Goal: Transaction & Acquisition: Purchase product/service

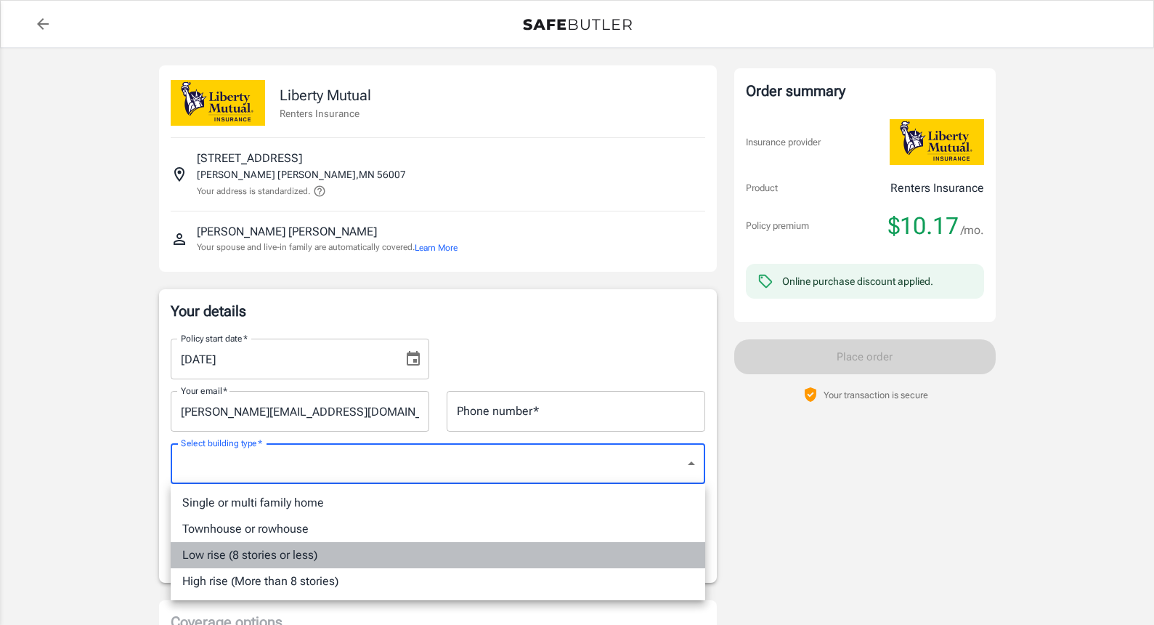
click at [366, 551] on li "Low rise (8 stories or less)" at bounding box center [438, 555] width 535 height 26
type input "lowrise"
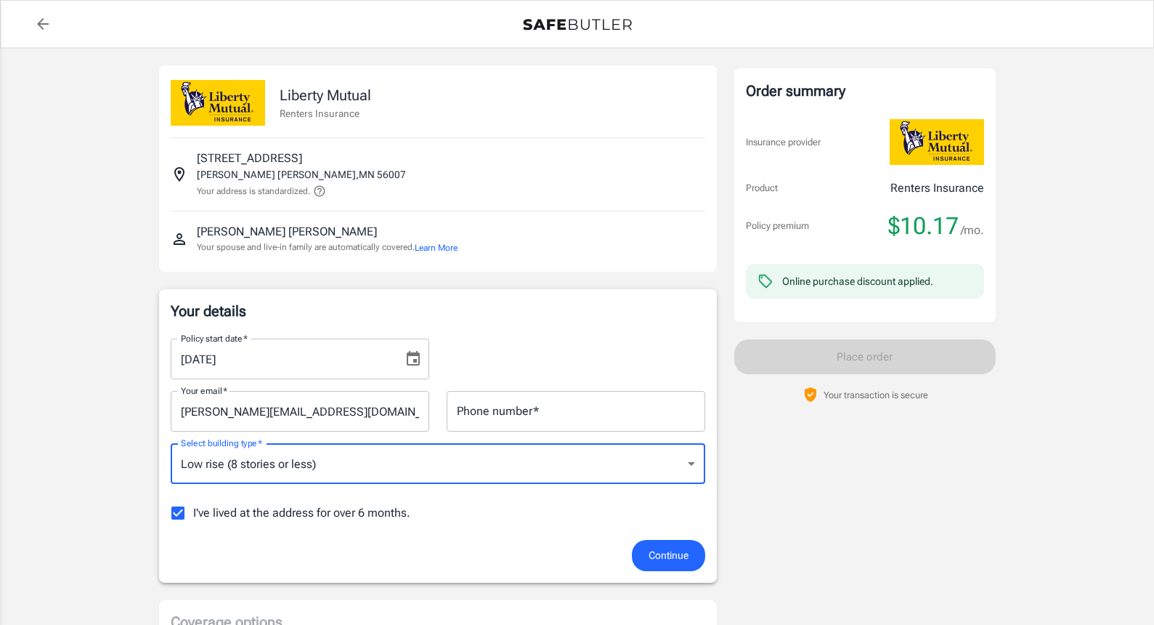
click at [176, 514] on input "I've lived at the address for over 6 months." at bounding box center [178, 513] width 31 height 31
checkbox input "false"
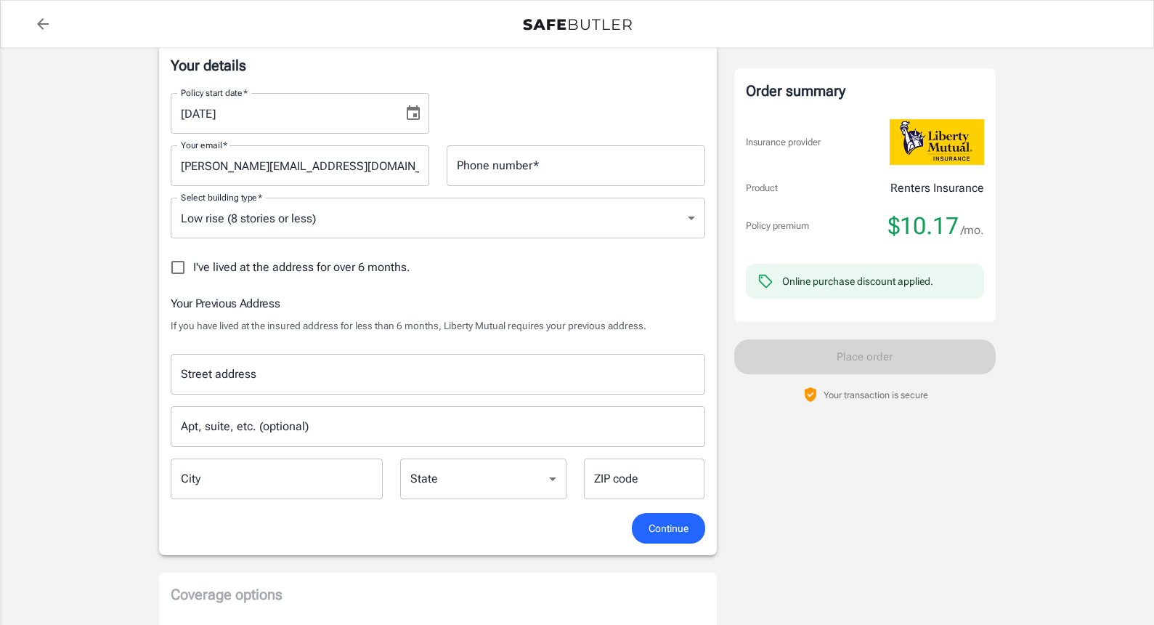
scroll to position [263, 0]
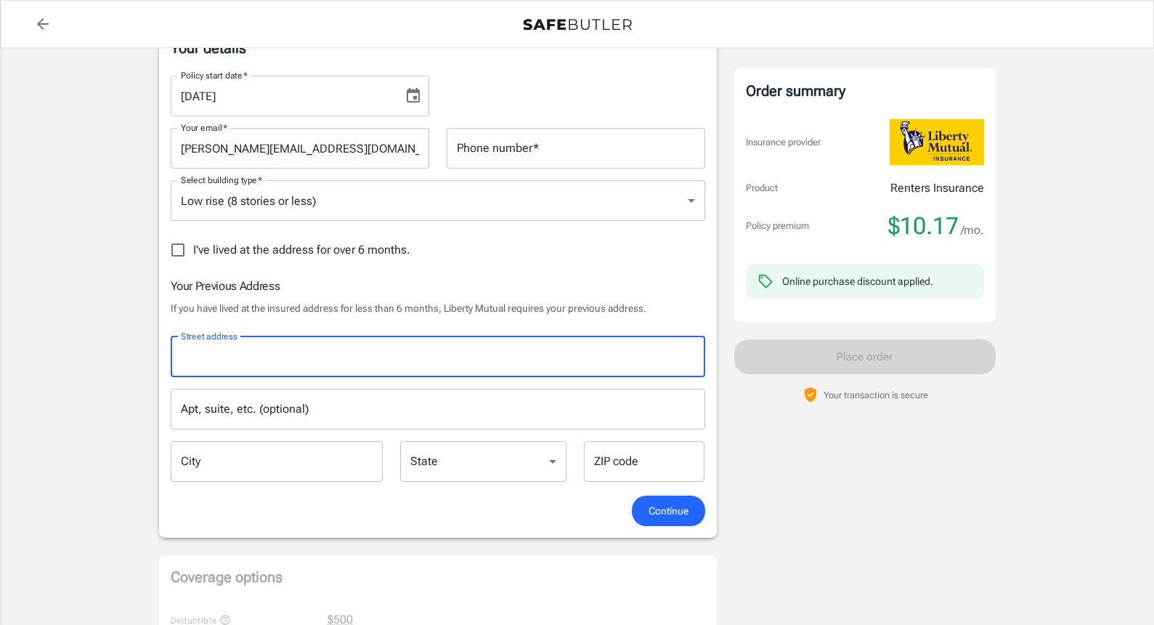
click at [248, 356] on input "Street address" at bounding box center [438, 357] width 522 height 28
type input "2103 Folwell Dr SW"
type input "5075085582"
type input "Rochester"
type input "55902"
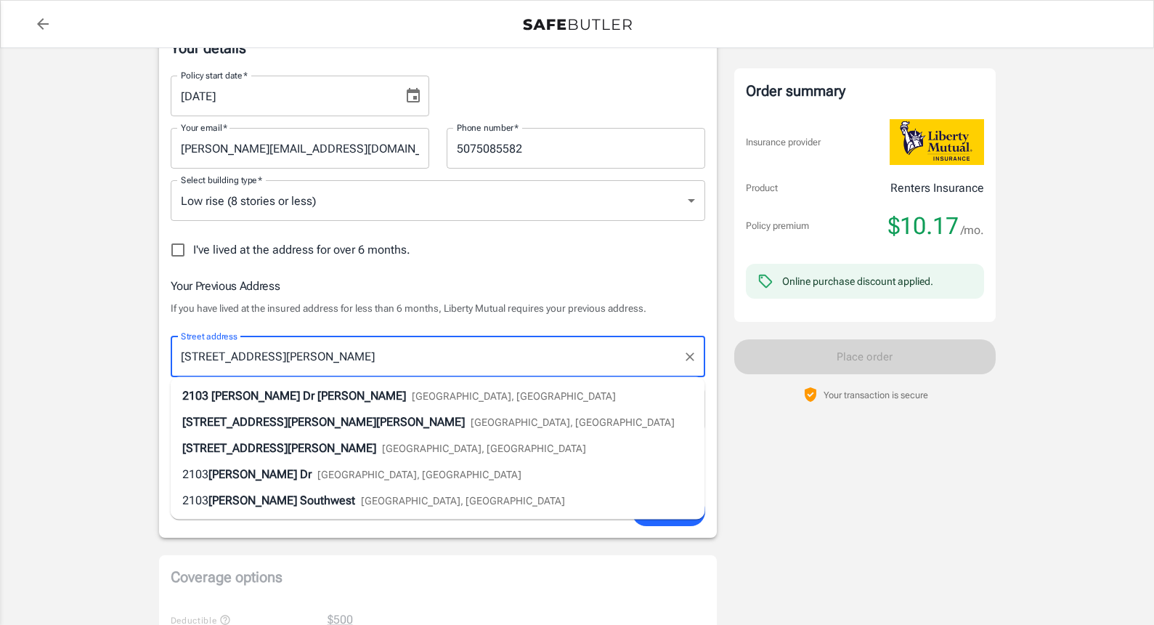
click at [408, 389] on li "2103 Folwell Dr SW Rochester, MN" at bounding box center [438, 396] width 535 height 26
select select "MN"
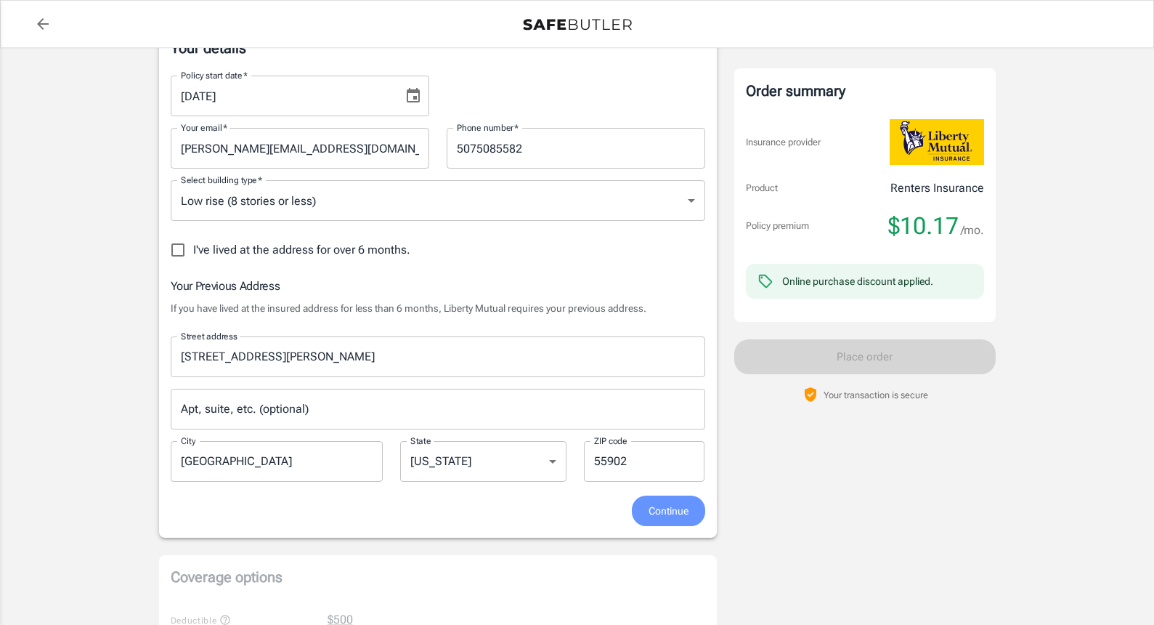
click at [674, 511] on span "Continue" at bounding box center [669, 511] width 40 height 18
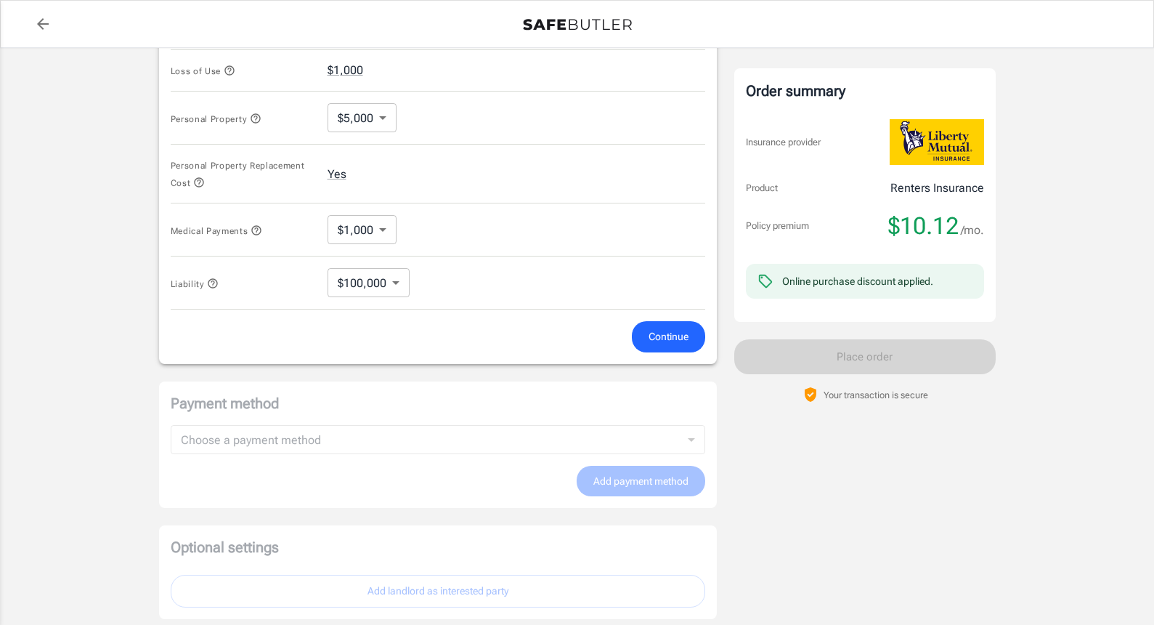
scroll to position [695, 0]
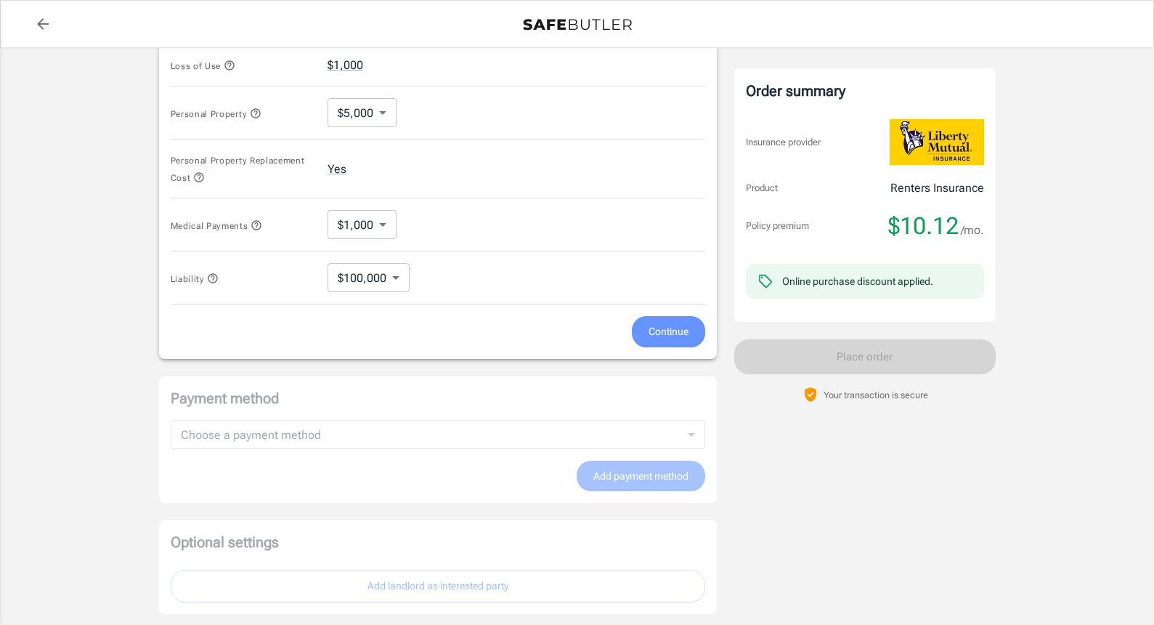
click at [664, 335] on span "Continue" at bounding box center [669, 332] width 40 height 18
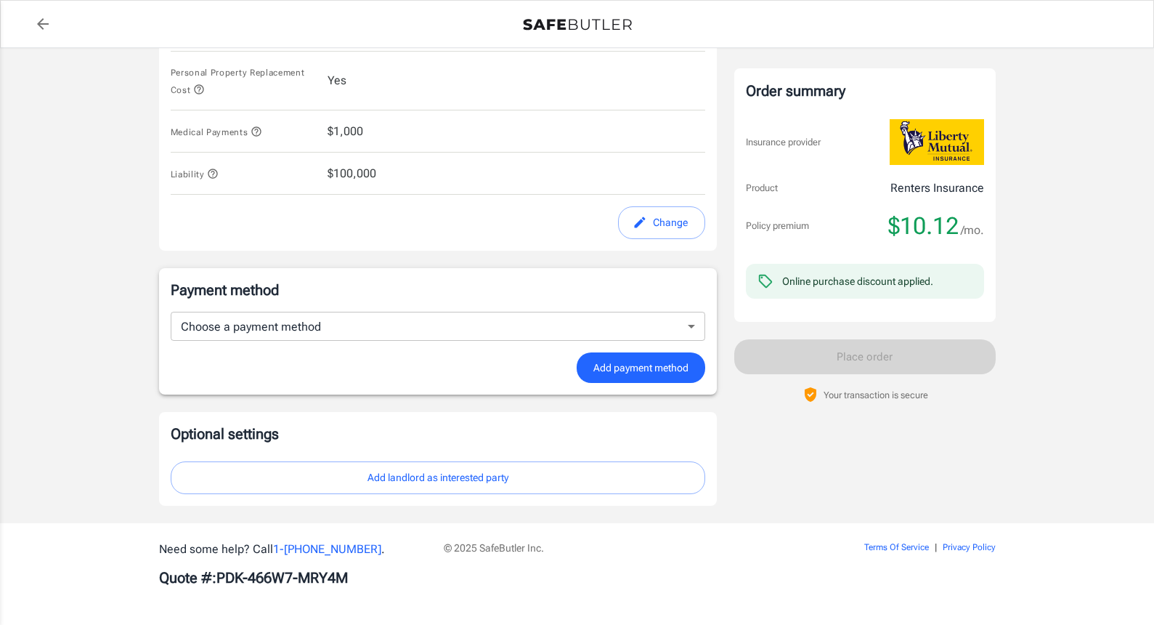
scroll to position [774, 0]
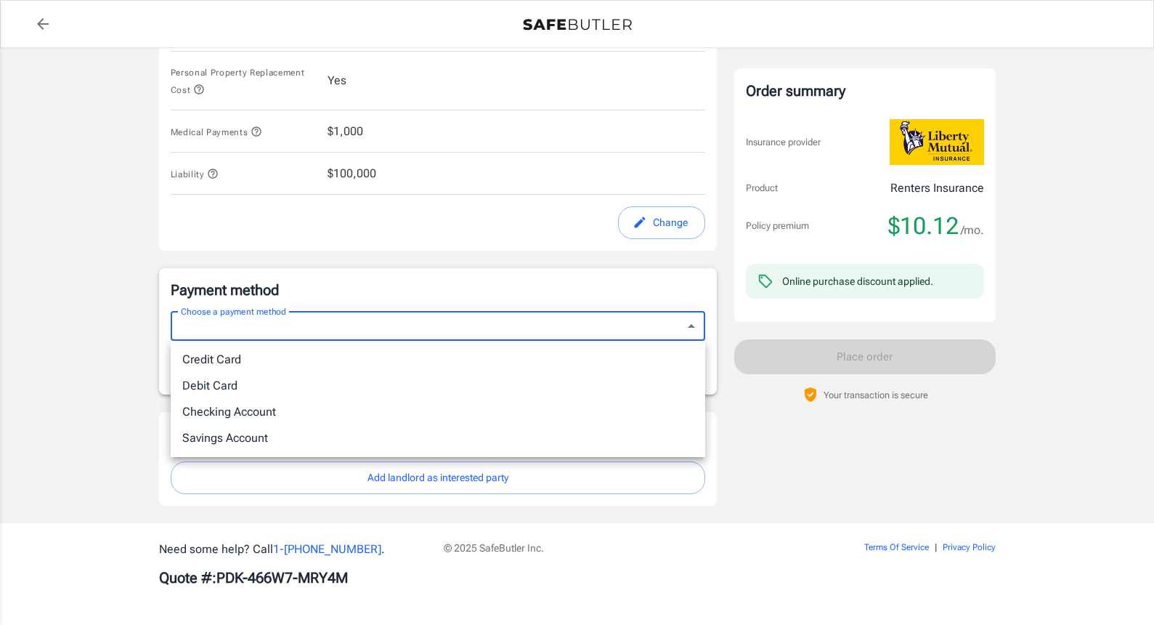
click at [452, 349] on li "Credit Card" at bounding box center [438, 360] width 535 height 26
type input "credit"
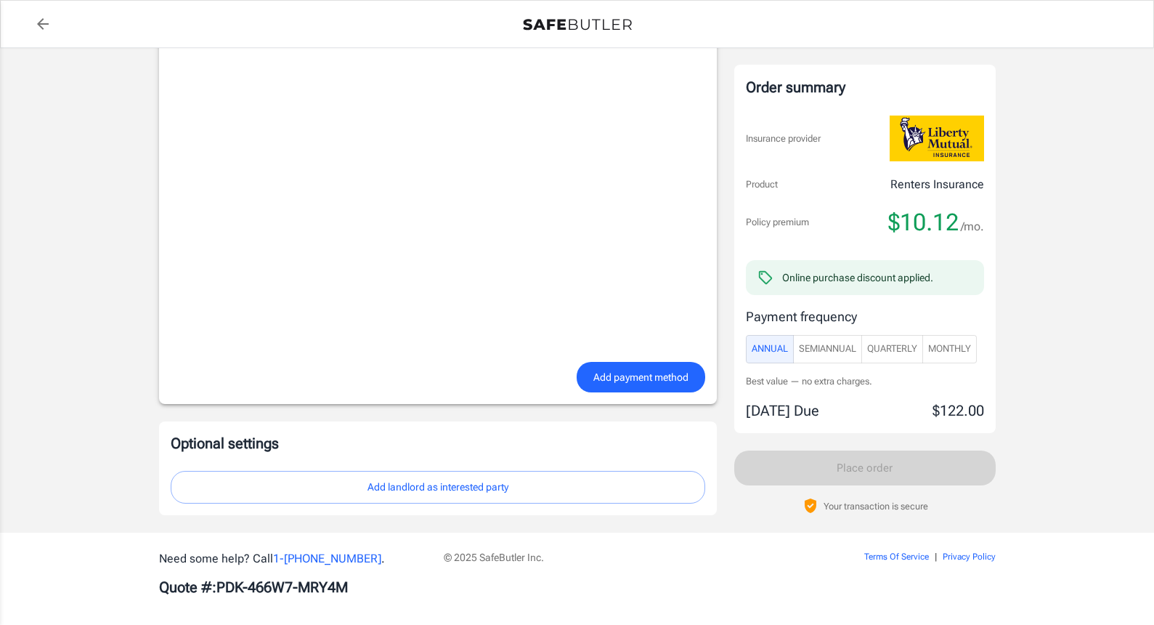
scroll to position [1142, 0]
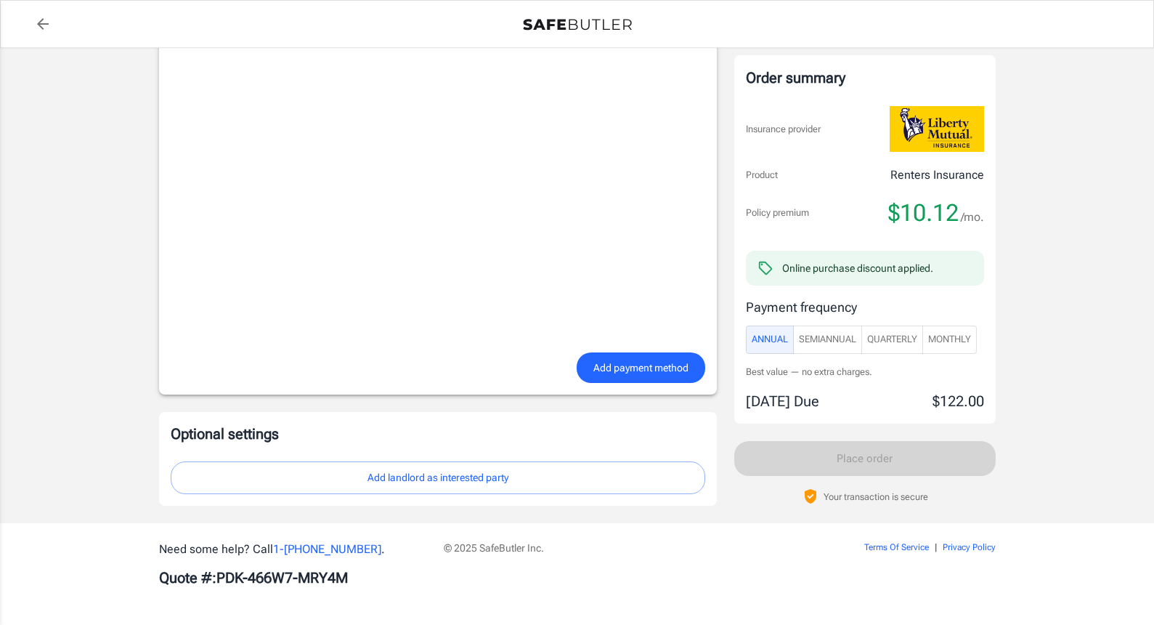
click at [955, 338] on span "Monthly" at bounding box center [949, 339] width 43 height 17
click at [627, 373] on span "Add payment method" at bounding box center [641, 368] width 95 height 18
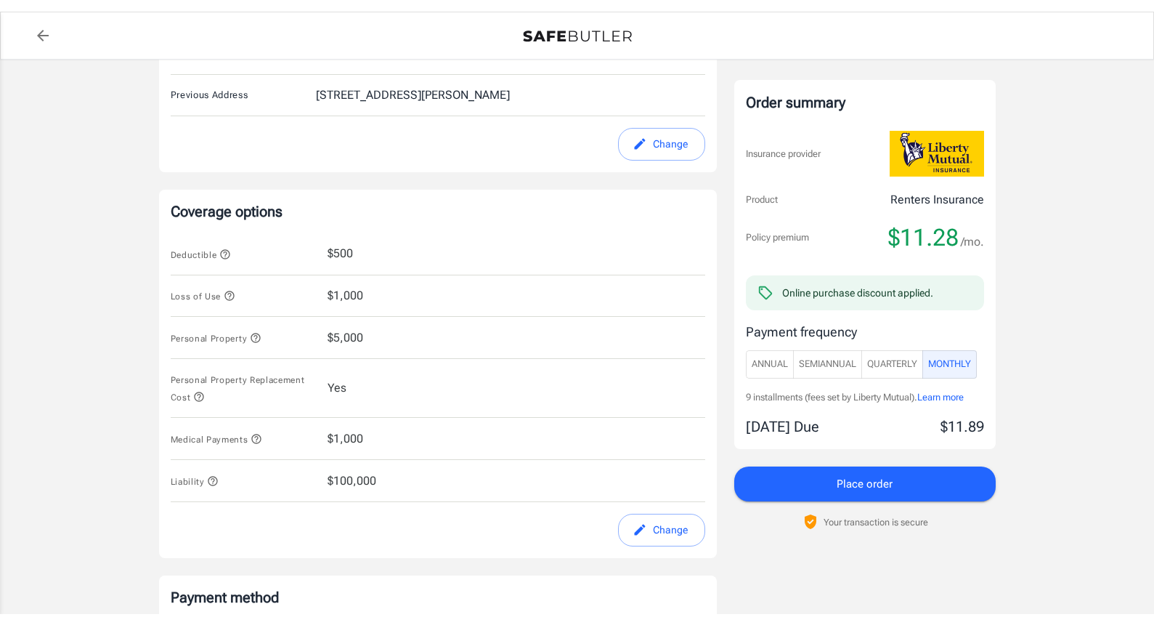
scroll to position [476, 0]
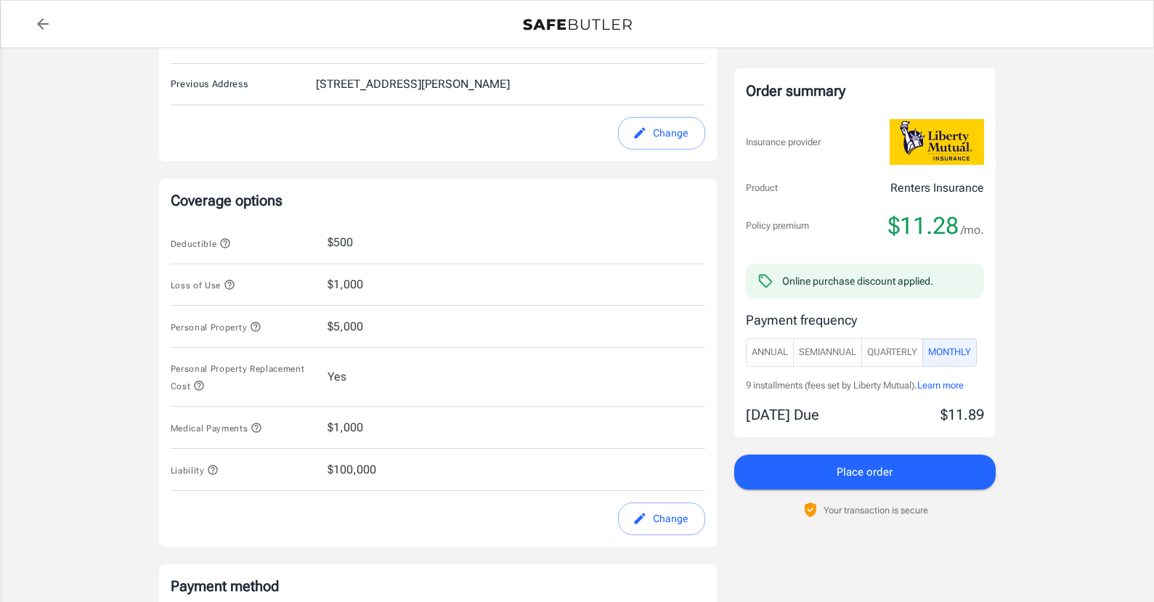
click at [648, 519] on button "Change" at bounding box center [661, 519] width 87 height 33
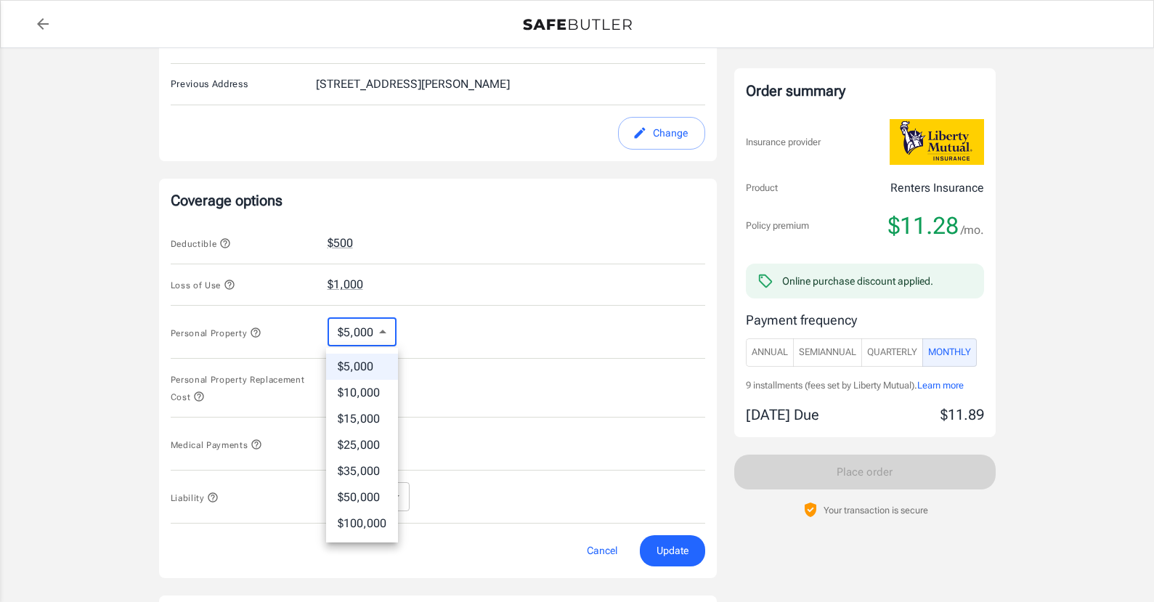
click at [386, 331] on body "Policy premium $ 11.28 /mo Liberty Mutual Renters Insurance 930 S BROADWAY AVE …" at bounding box center [577, 237] width 1154 height 1426
click at [376, 394] on li "$10,000" at bounding box center [362, 393] width 72 height 26
type input "10000"
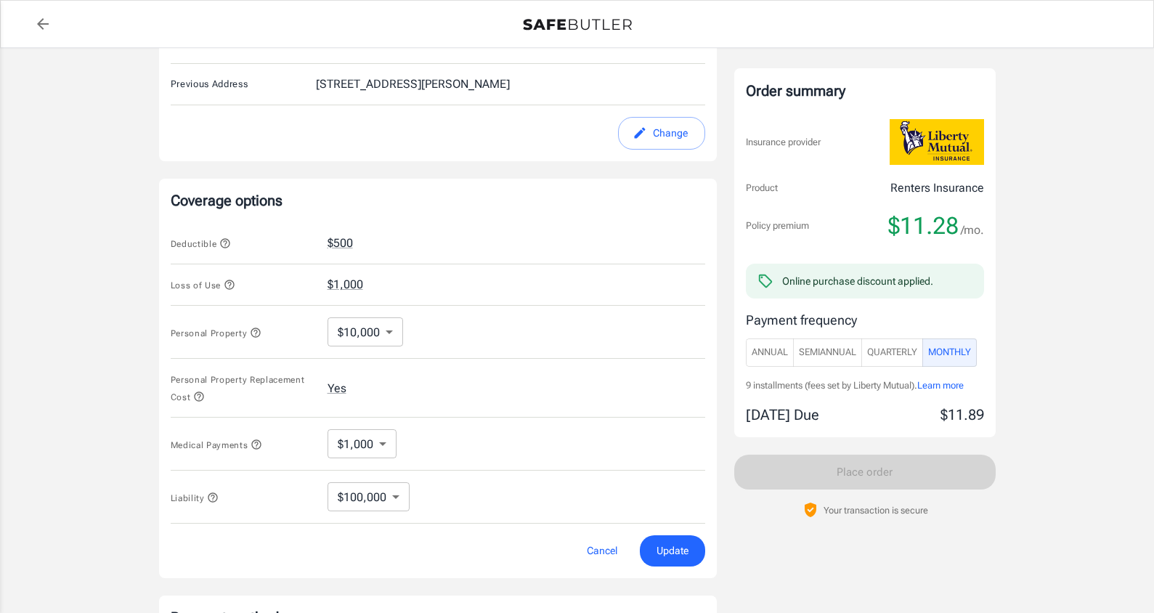
click at [454, 368] on div "Deductible $500 Loss of Use $1,000 Personal Property $10,000 10000 ​ Personal P…" at bounding box center [438, 373] width 535 height 302
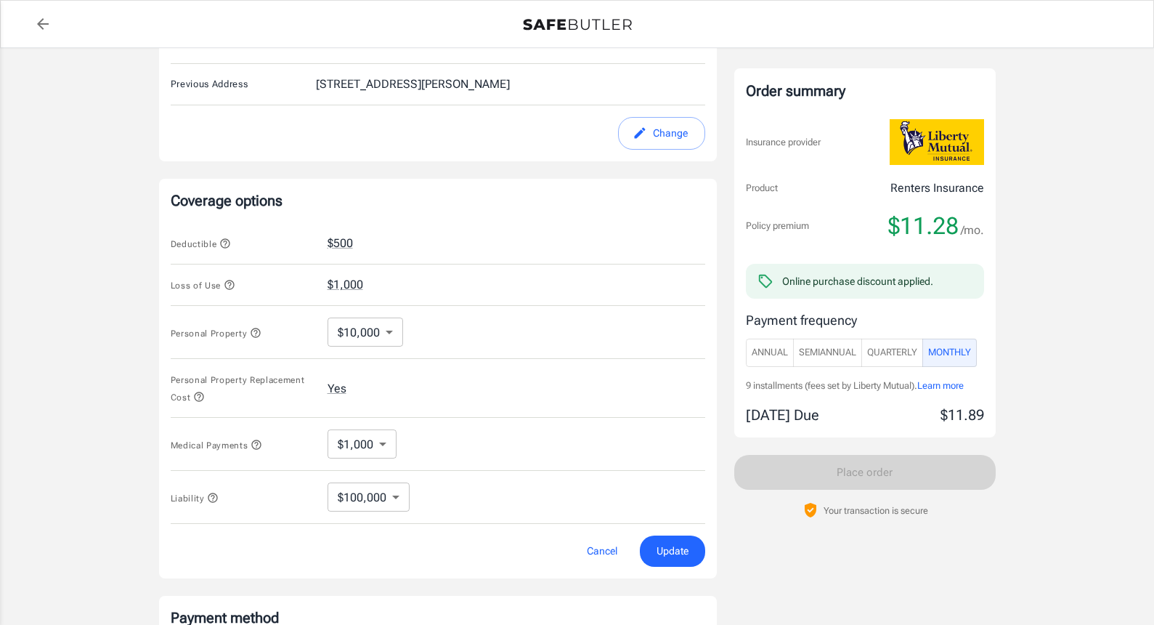
click at [675, 553] on span "Update" at bounding box center [673, 551] width 32 height 18
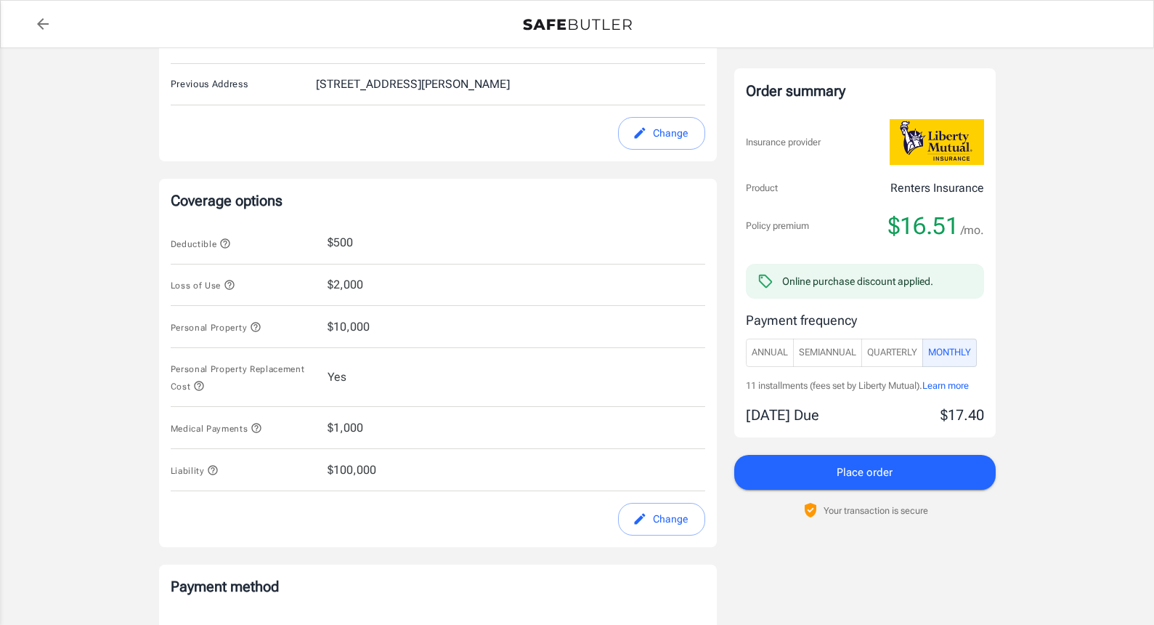
click at [650, 513] on button "Change" at bounding box center [661, 519] width 87 height 33
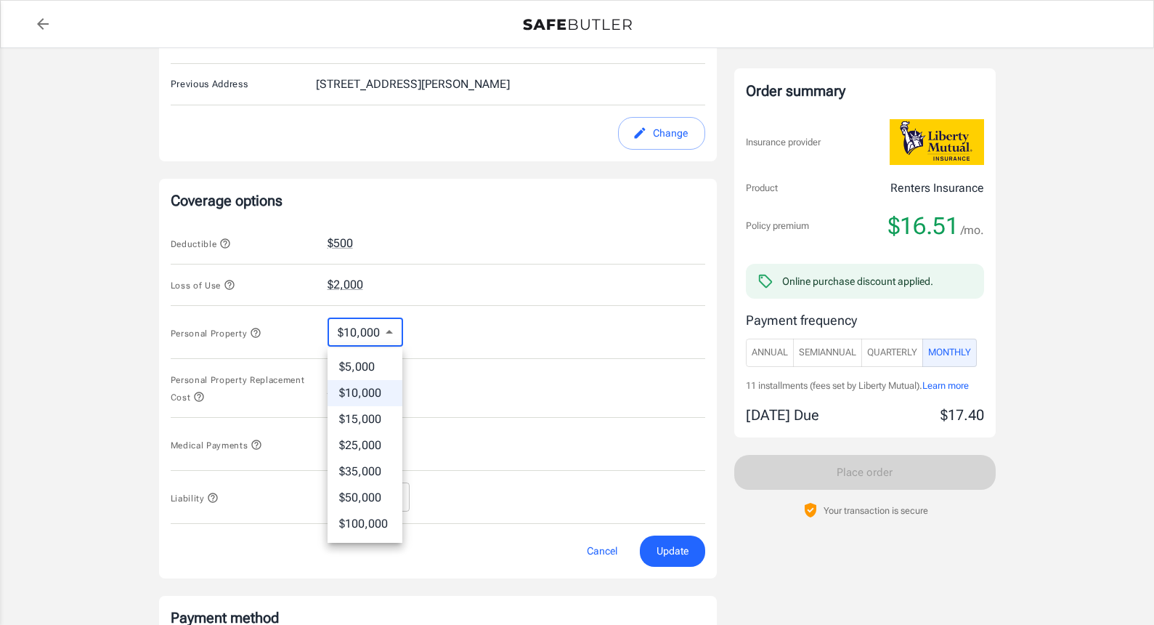
click at [387, 335] on body "Policy premium $ 16.51 /mo Liberty Mutual Renters Insurance 930 S BROADWAY AVE …" at bounding box center [577, 237] width 1154 height 1426
click at [370, 364] on li "$5,000" at bounding box center [365, 367] width 75 height 26
type input "5000"
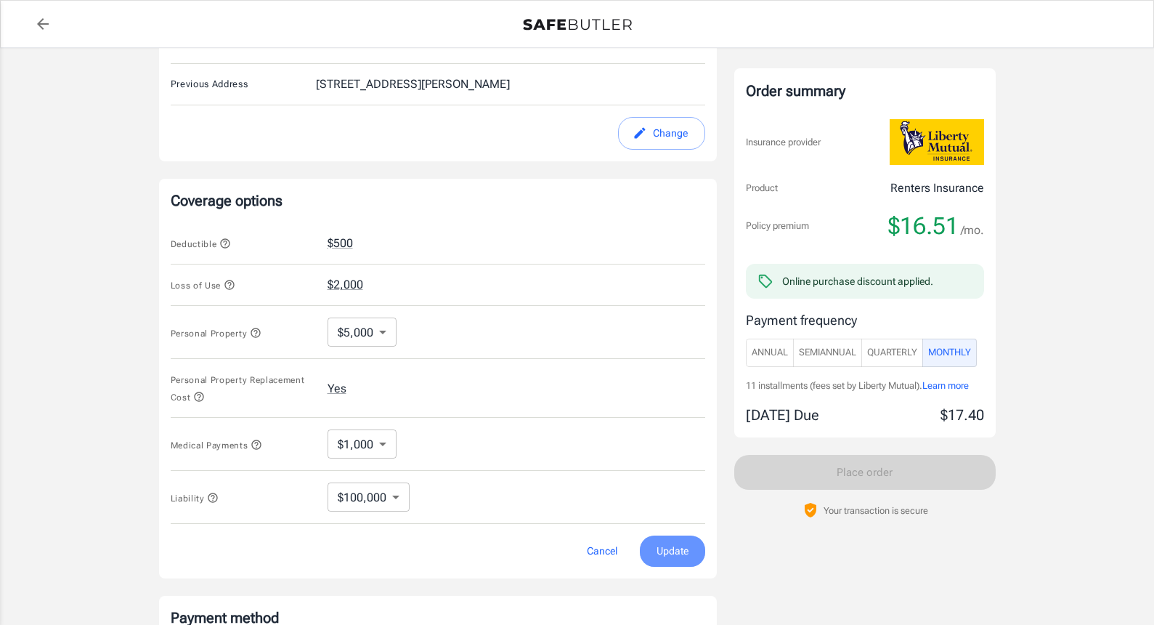
click at [671, 551] on span "Update" at bounding box center [673, 551] width 32 height 18
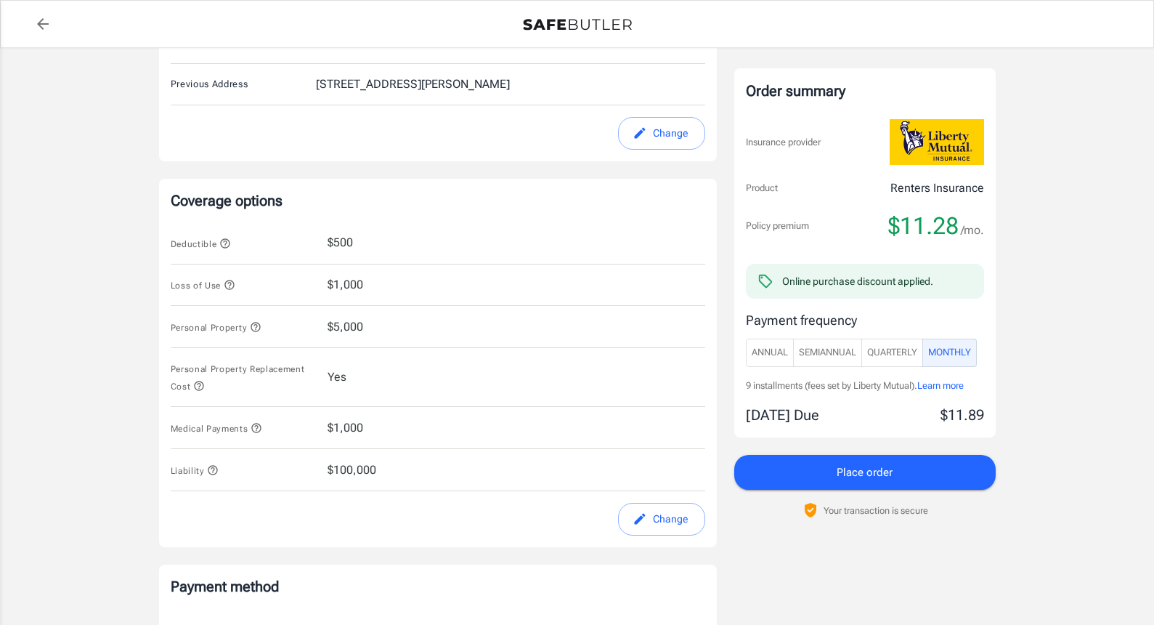
click at [897, 353] on span "Quarterly" at bounding box center [892, 352] width 50 height 17
click at [828, 350] on span "SemiAnnual" at bounding box center [827, 352] width 57 height 17
click at [774, 351] on span "Annual" at bounding box center [770, 352] width 36 height 17
click at [896, 351] on span "Quarterly" at bounding box center [892, 352] width 50 height 17
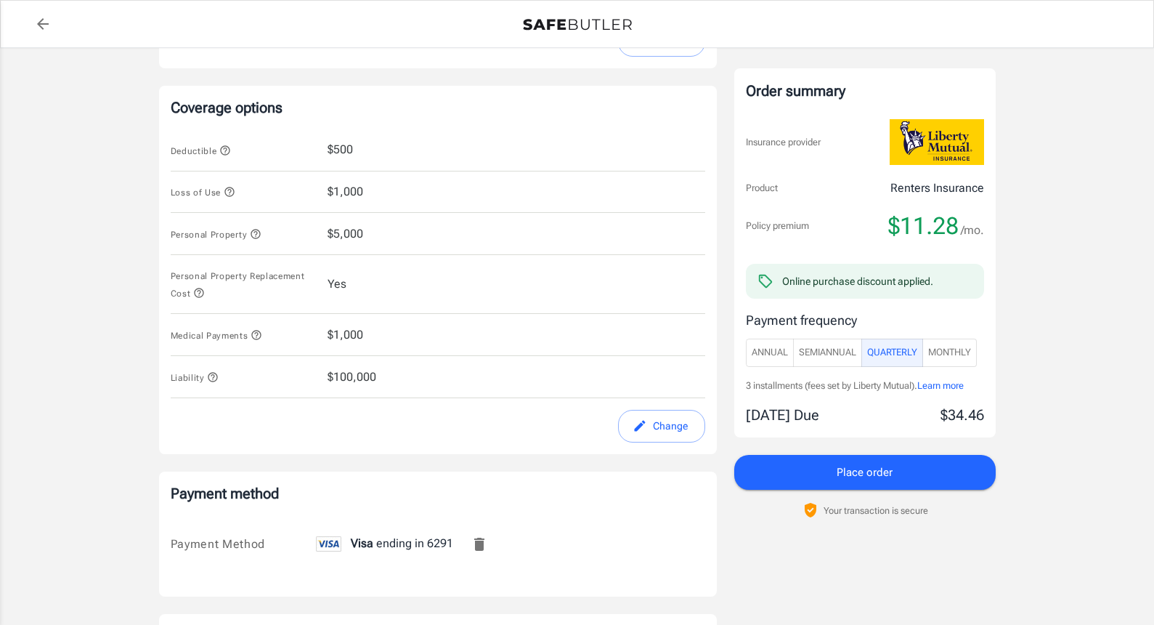
scroll to position [772, 0]
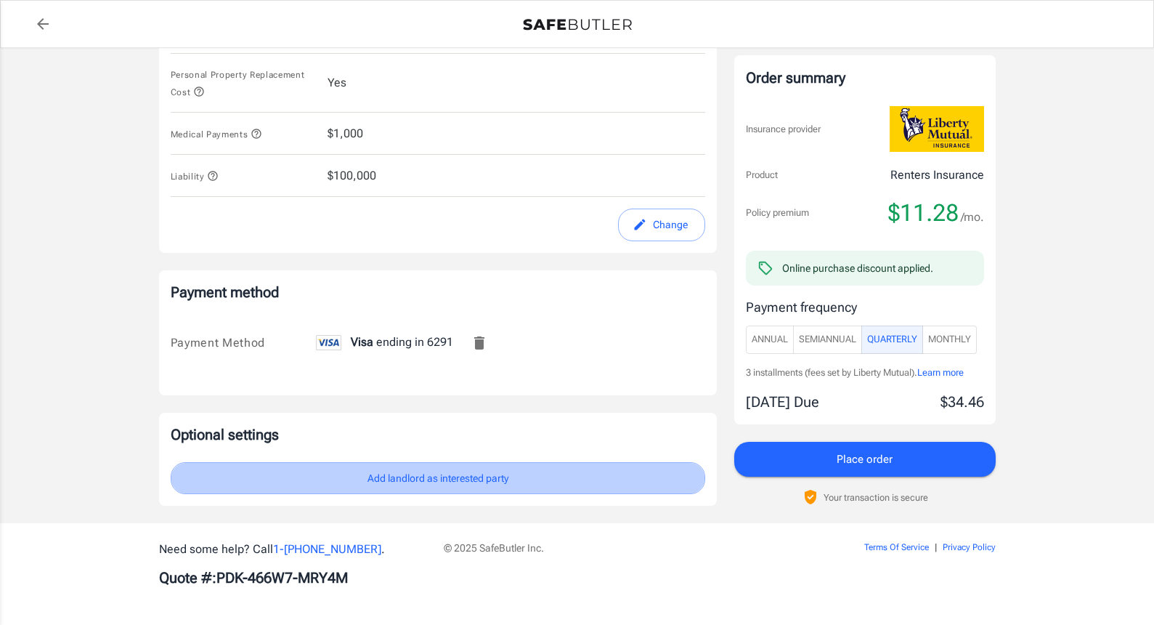
click at [495, 480] on button "Add landlord as interested party" at bounding box center [438, 478] width 535 height 33
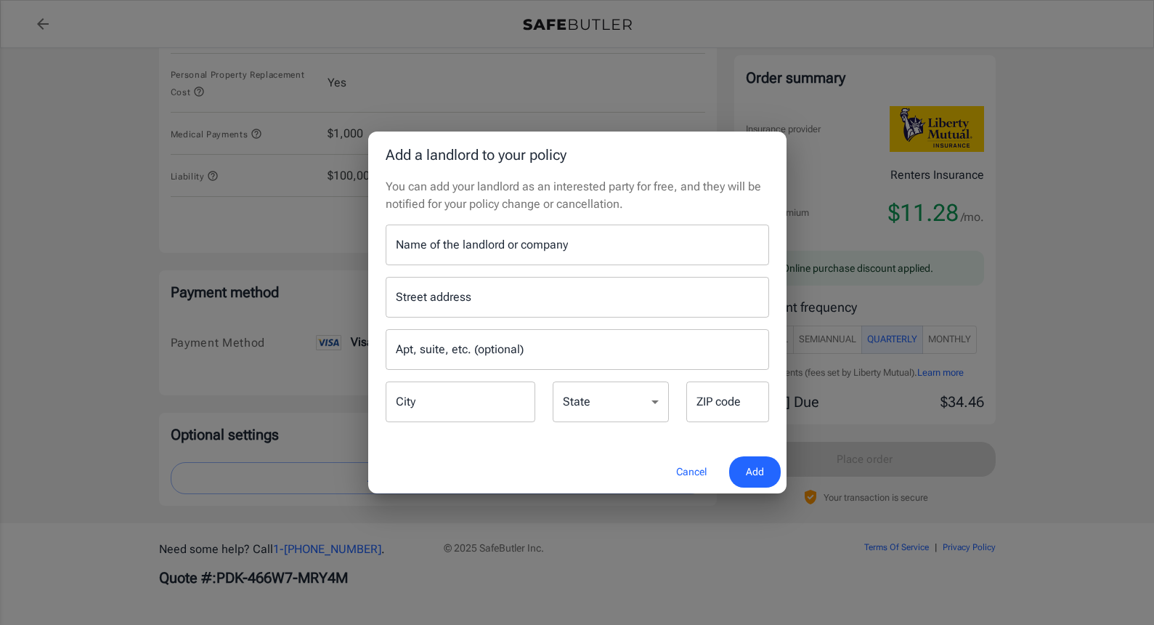
click at [474, 244] on input "Name of the landlord or company" at bounding box center [578, 244] width 384 height 41
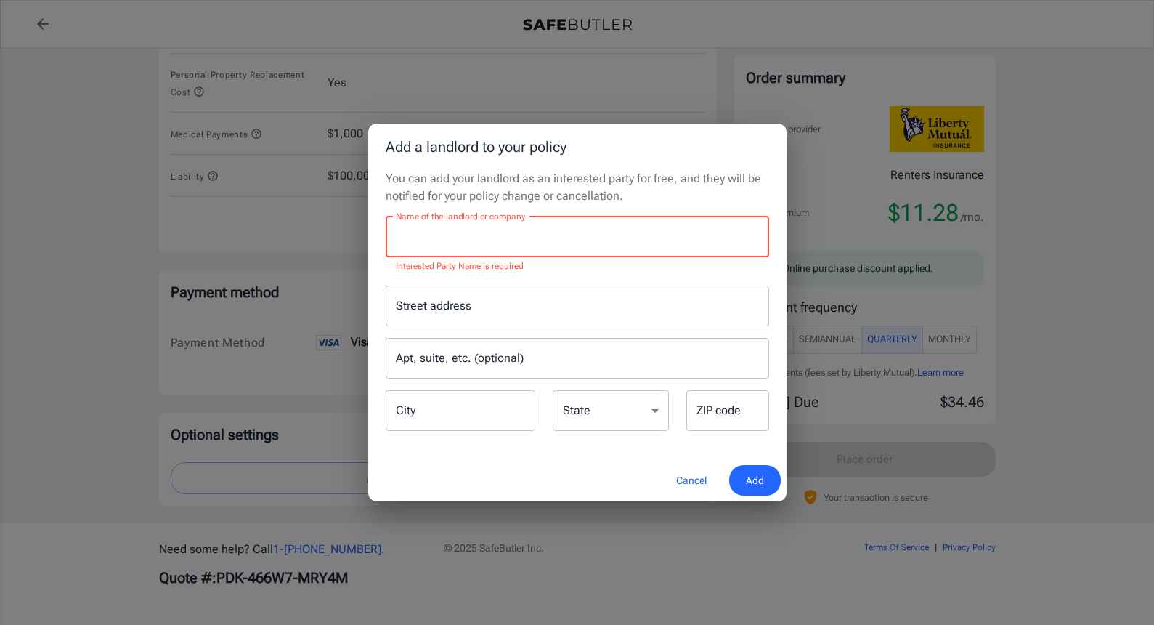
click at [440, 240] on input "Name of the landlord or company" at bounding box center [578, 236] width 384 height 41
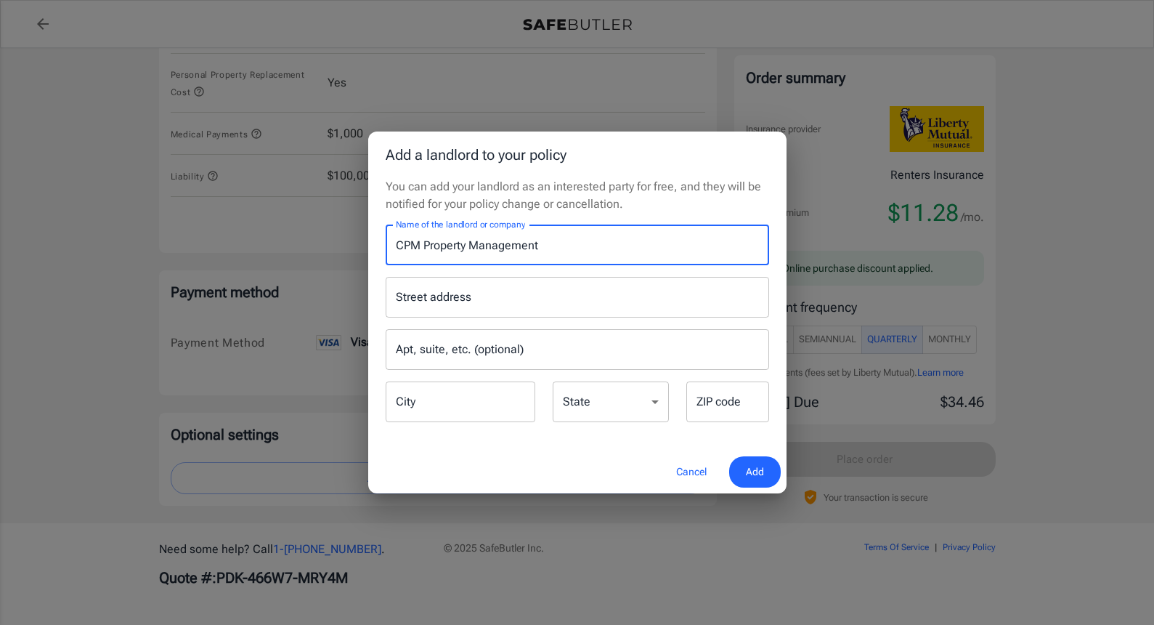
type input "CPM Property Management"
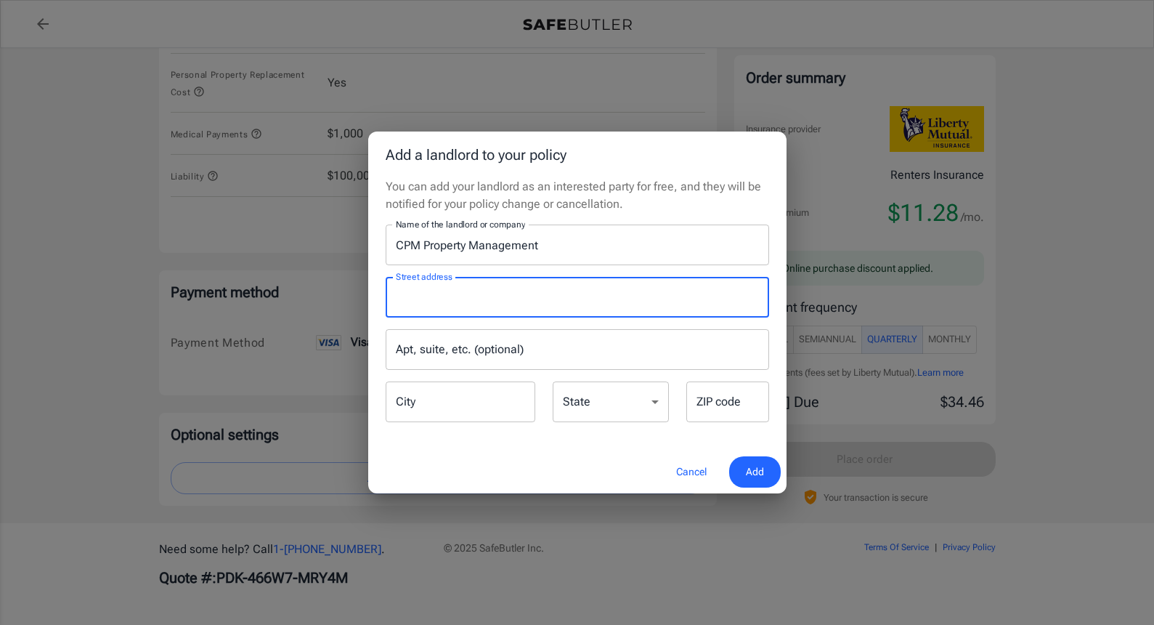
click at [432, 300] on input "Street address" at bounding box center [577, 297] width 370 height 28
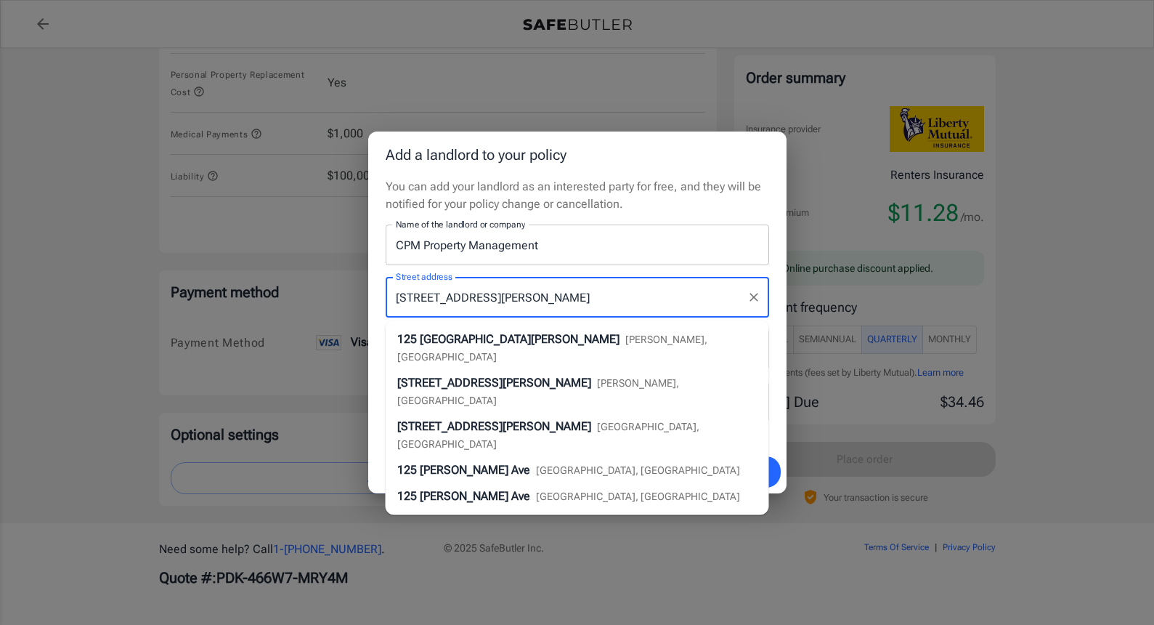
click at [538, 333] on span "South Newton Avenue" at bounding box center [520, 339] width 200 height 14
type input "125 South Newton Avenue"
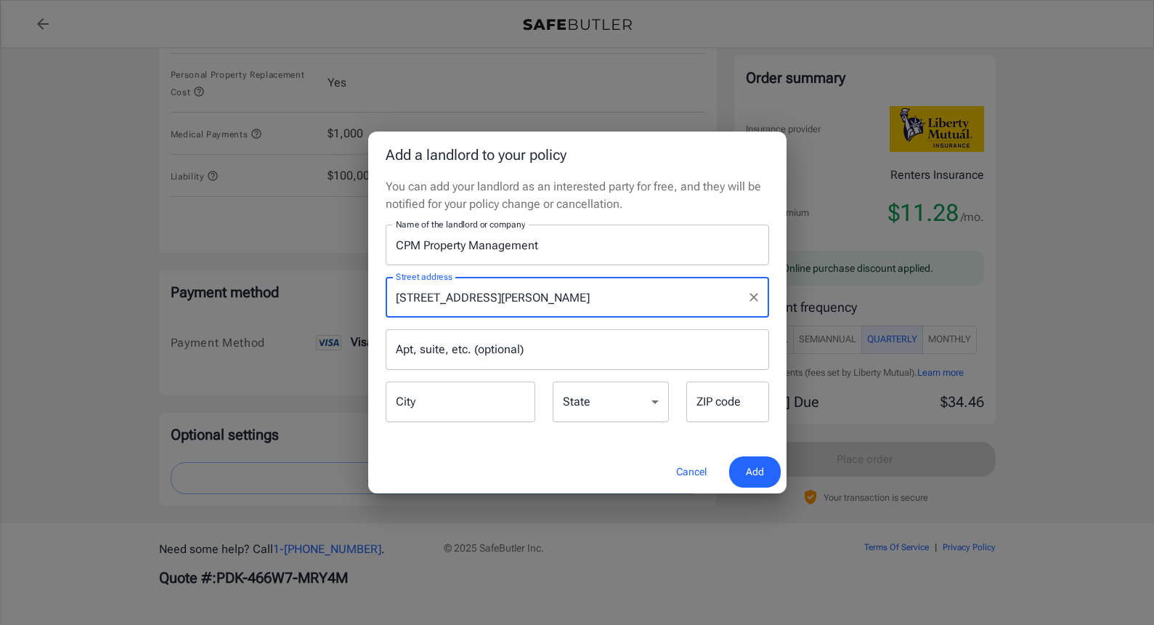
type input "Albert Lea"
select select "MN"
type input "56007"
type input "125 South Newton Avenue"
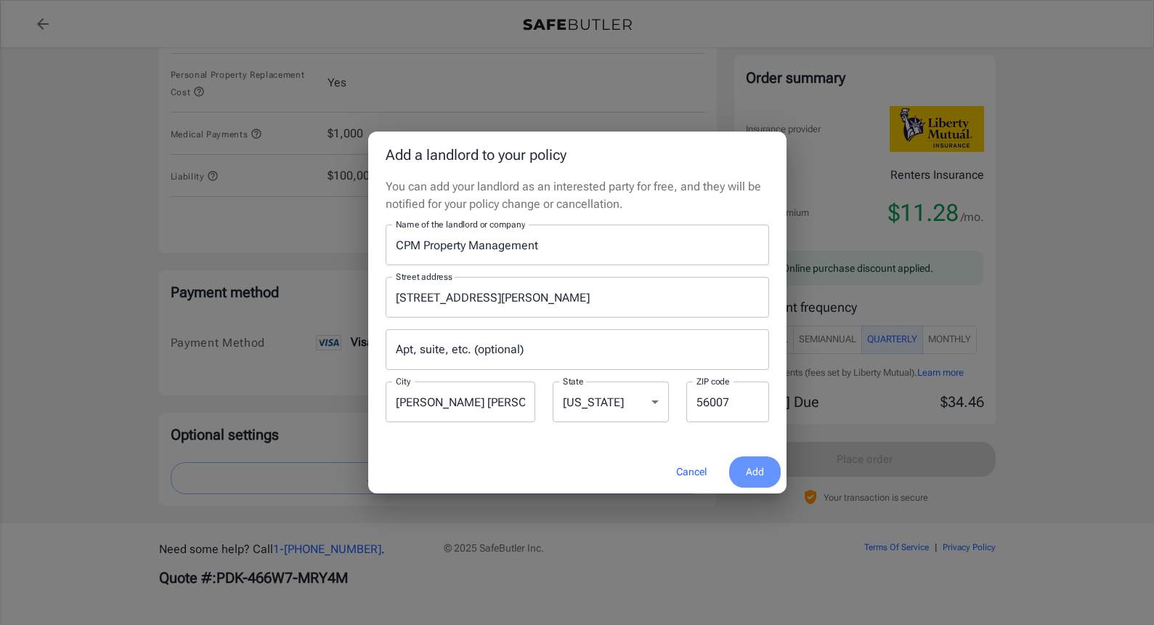
click at [752, 469] on span "Add" at bounding box center [755, 472] width 18 height 18
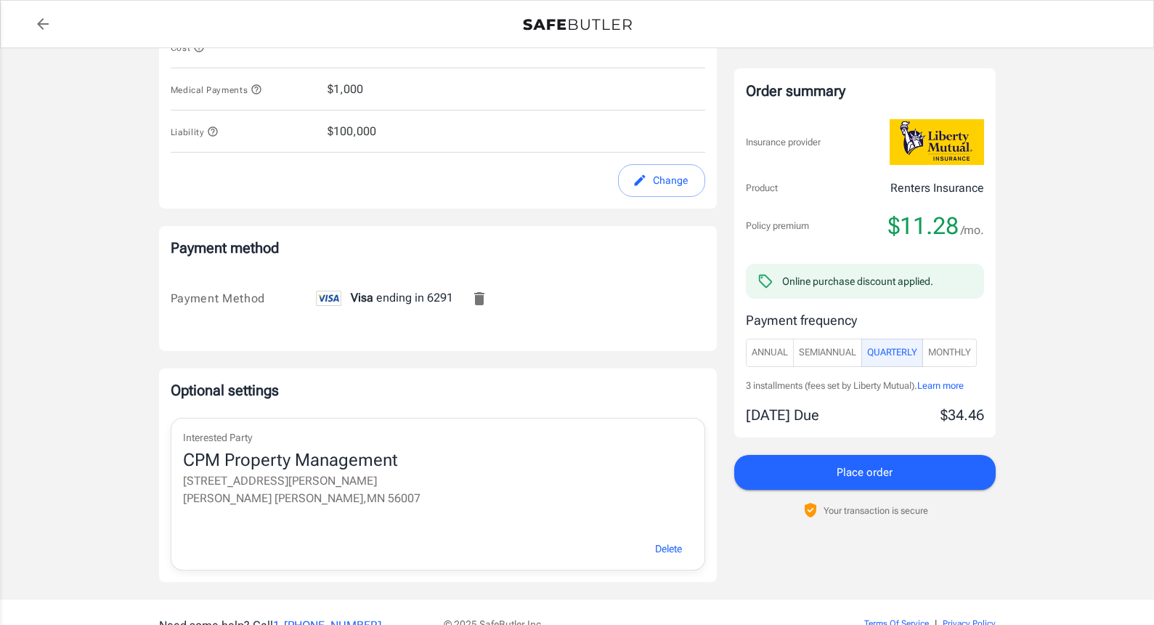
scroll to position [892, 0]
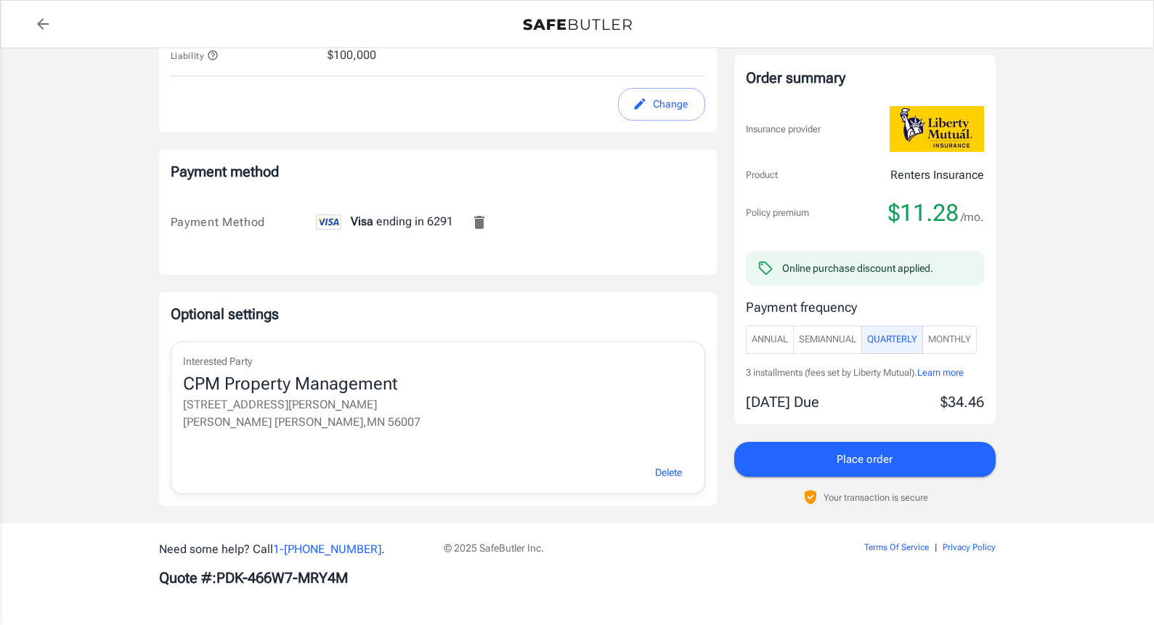
click at [870, 461] on span "Place order" at bounding box center [865, 459] width 56 height 19
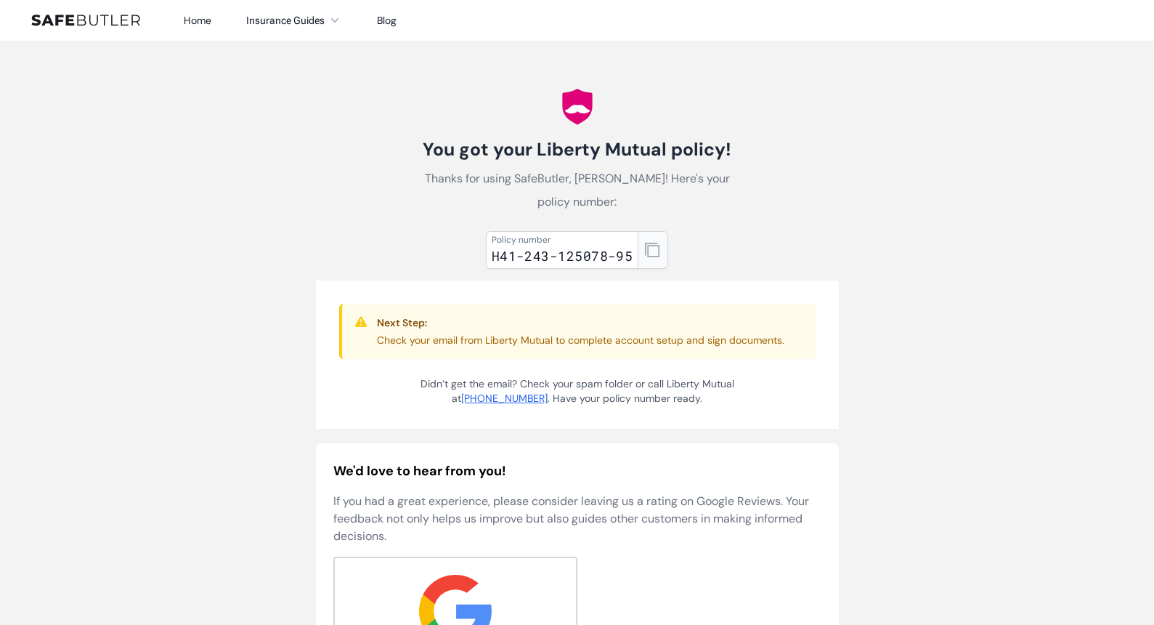
click at [652, 253] on icon "button" at bounding box center [652, 250] width 15 height 15
